Goal: Information Seeking & Learning: Learn about a topic

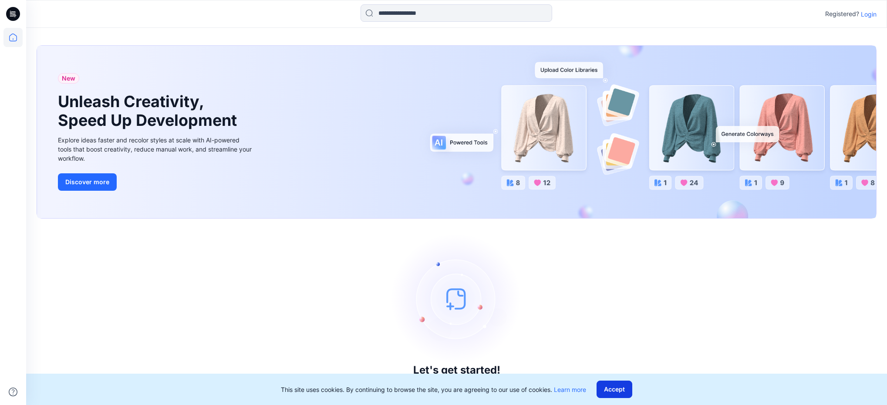
click at [615, 392] on button "Accept" at bounding box center [615, 389] width 36 height 17
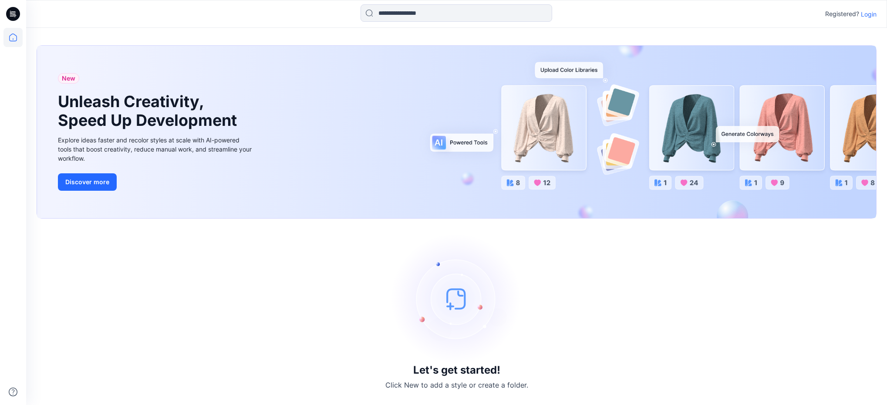
click at [456, 297] on img at bounding box center [456, 298] width 131 height 131
click at [475, 370] on h3 "Let's get started!" at bounding box center [456, 370] width 87 height 12
click at [447, 297] on img at bounding box center [456, 298] width 131 height 131
click at [542, 118] on div "New Unleash Creativity, Speed Up Development Explore ideas faster and recolor s…" at bounding box center [456, 132] width 839 height 172
click at [558, 109] on div "New Unleash Creativity, Speed Up Development Explore ideas faster and recolor s…" at bounding box center [456, 132] width 839 height 172
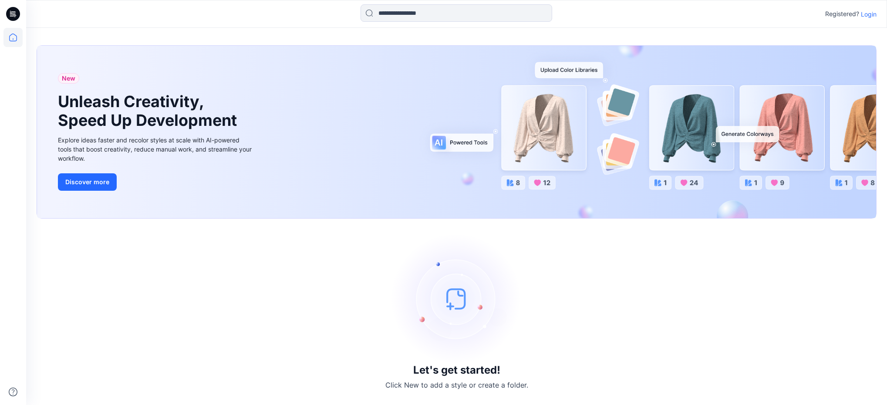
click at [558, 109] on div "New Unleash Creativity, Speed Up Development Explore ideas faster and recolor s…" at bounding box center [456, 132] width 839 height 172
click at [82, 179] on button "Discover more" at bounding box center [87, 181] width 59 height 17
